Goal: Task Accomplishment & Management: Manage account settings

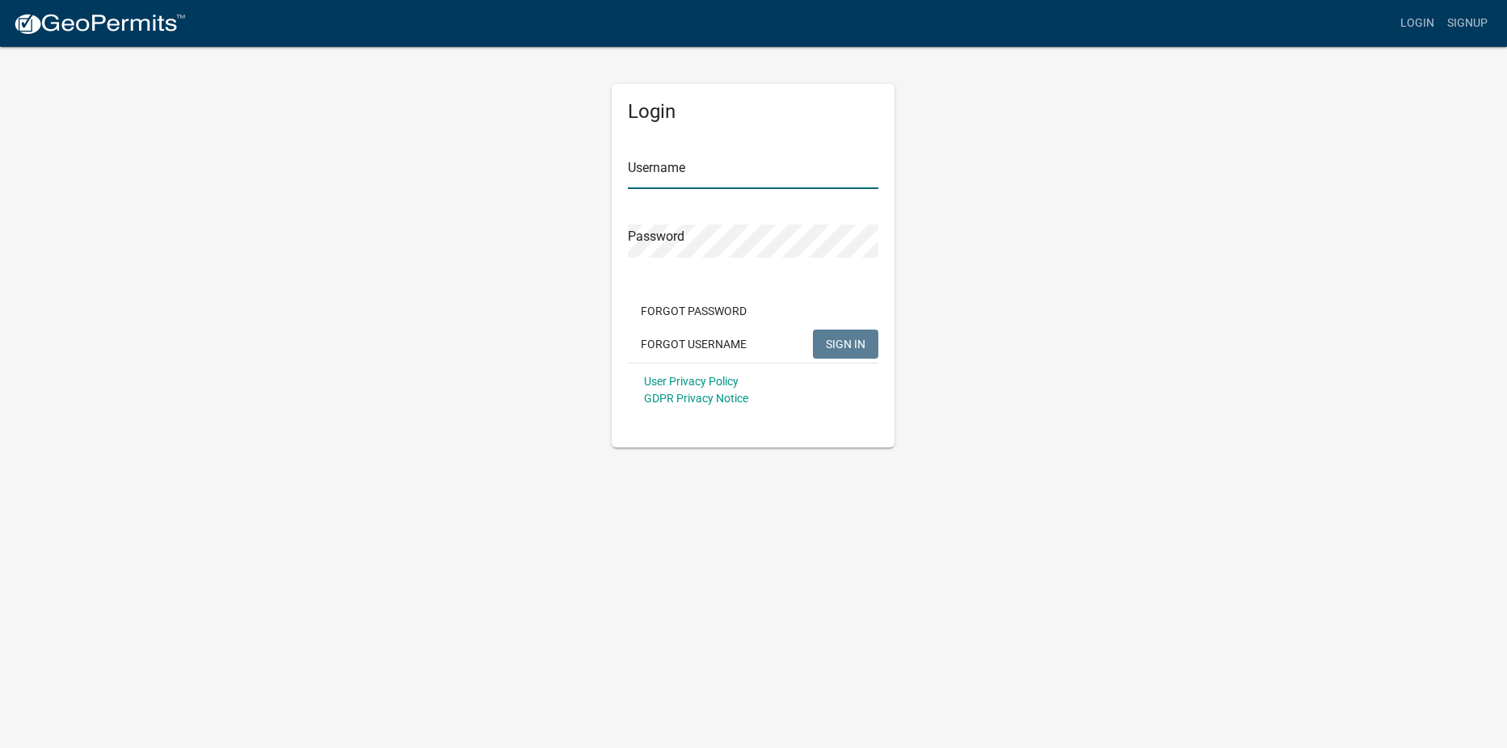
click at [680, 178] on input "Username" at bounding box center [753, 172] width 250 height 33
click at [669, 173] on input "Username" at bounding box center [753, 172] width 250 height 33
type input "[PERSON_NAME][EMAIL_ADDRESS][DOMAIN_NAME]"
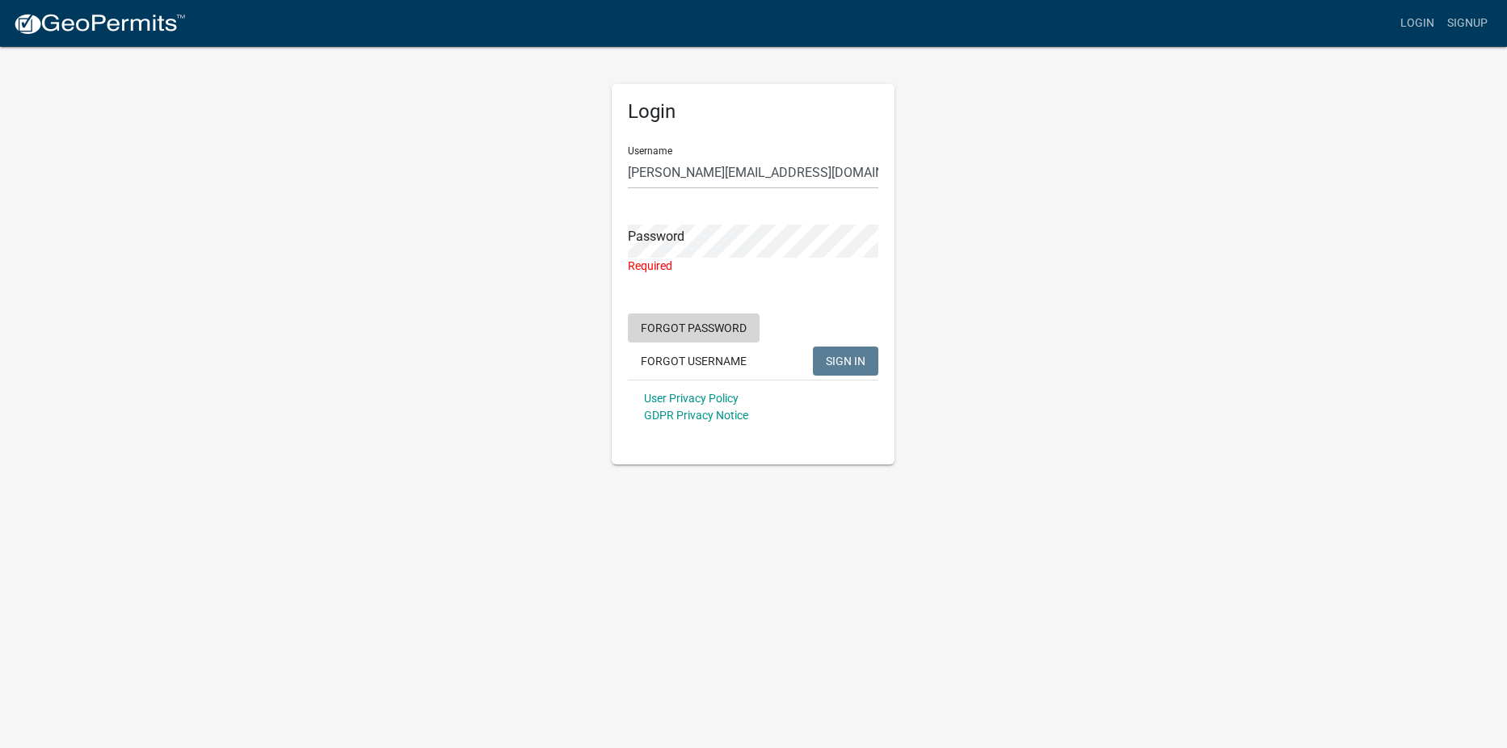
click at [713, 309] on form "Username [PERSON_NAME][EMAIL_ADDRESS][DOMAIN_NAME] Password Required Forgot Pas…" at bounding box center [753, 283] width 250 height 301
click at [683, 322] on button "Forgot Password" at bounding box center [694, 327] width 132 height 29
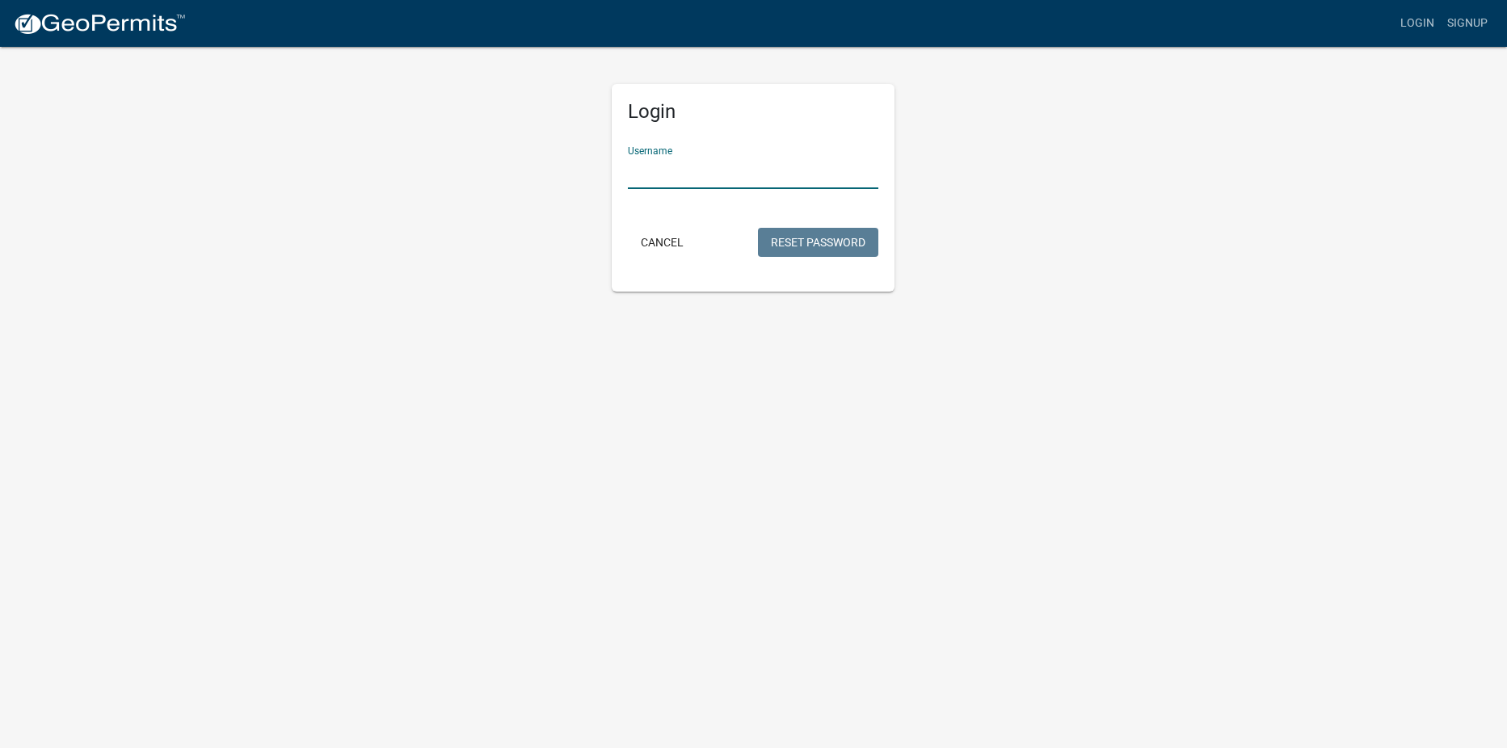
click at [694, 169] on input "Username" at bounding box center [753, 172] width 250 height 33
type input "[PERSON_NAME][EMAIL_ADDRESS][DOMAIN_NAME]"
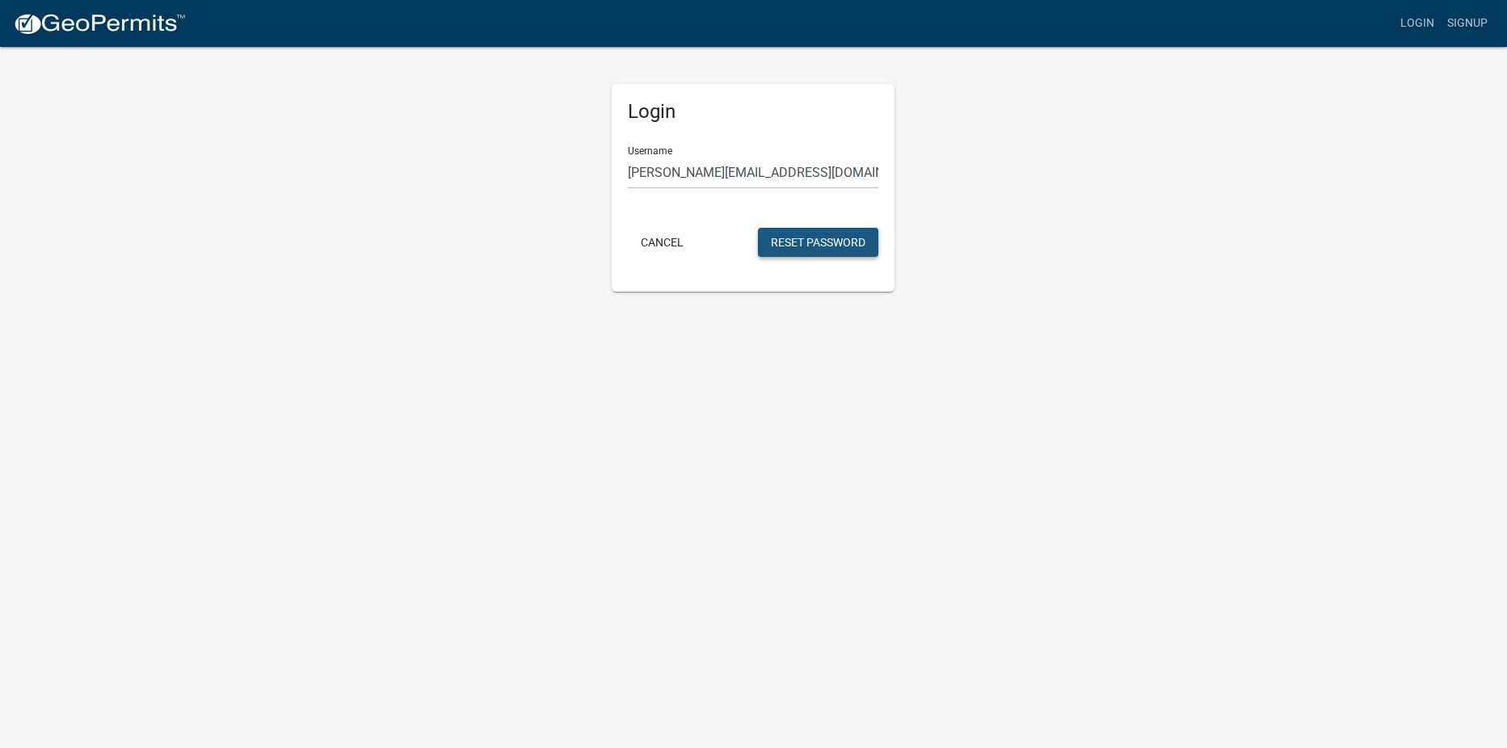
click at [811, 246] on button "Reset Password" at bounding box center [818, 242] width 120 height 29
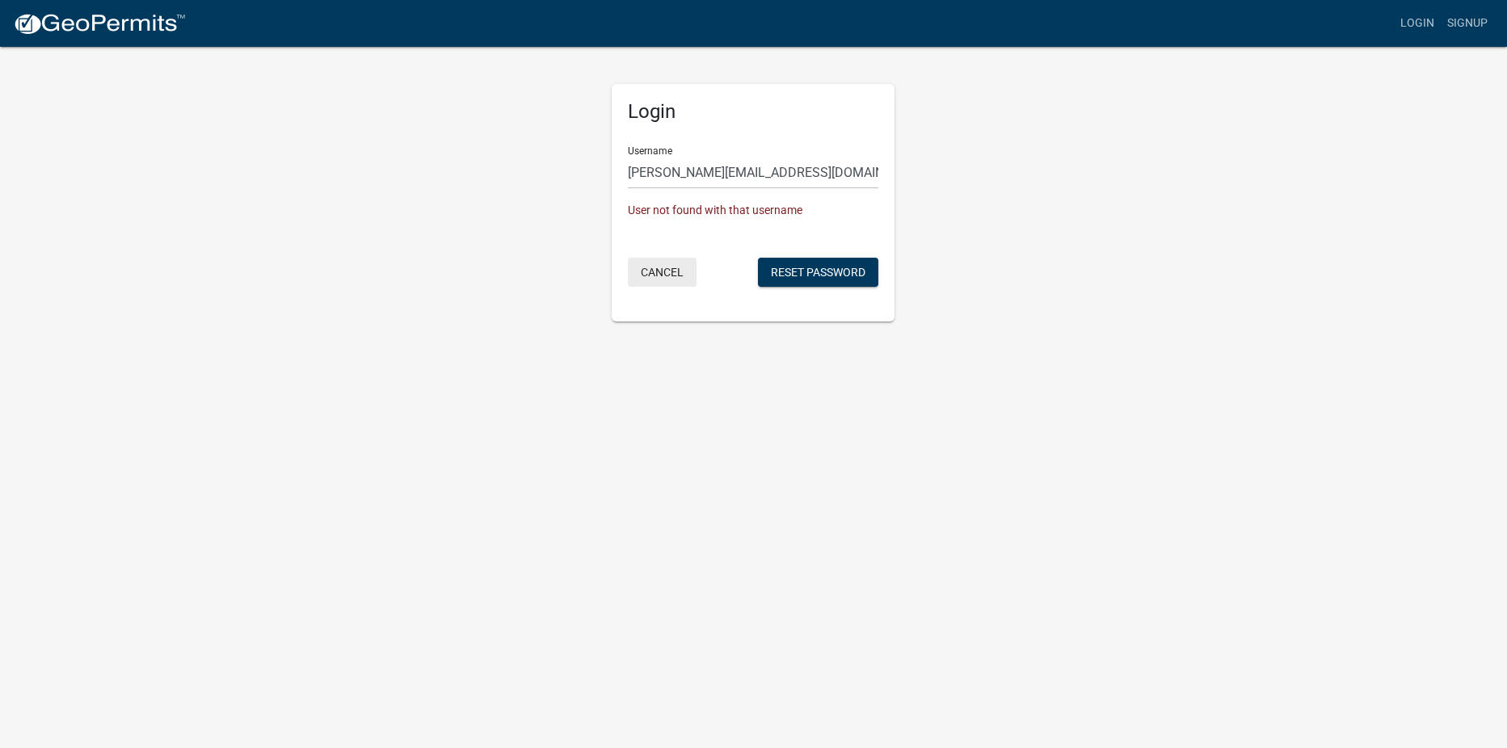
click at [653, 274] on button "Cancel" at bounding box center [662, 272] width 69 height 29
